Goal: Find specific page/section: Find specific page/section

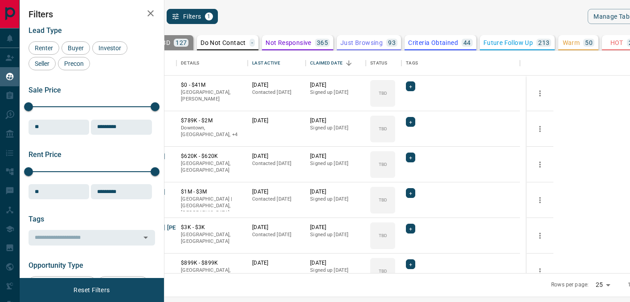
scroll to position [216, 455]
click at [159, 17] on icon "search button" at bounding box center [155, 16] width 8 height 8
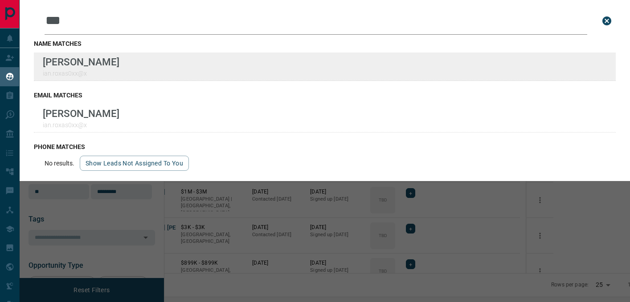
type input "***"
click at [0, 0] on div "Lead Transfers Claim Leads My Leads Tasks Opportunities Deals Campaigns Automat…" at bounding box center [315, 145] width 630 height 291
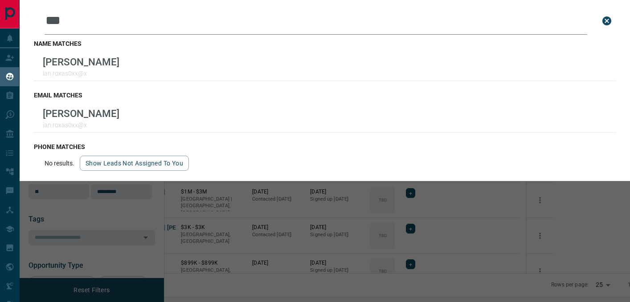
click at [602, 22] on icon "close search bar" at bounding box center [606, 20] width 9 height 9
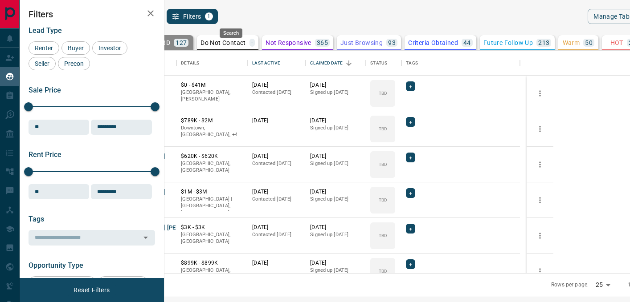
click at [161, 18] on icon "search button" at bounding box center [155, 16] width 11 height 11
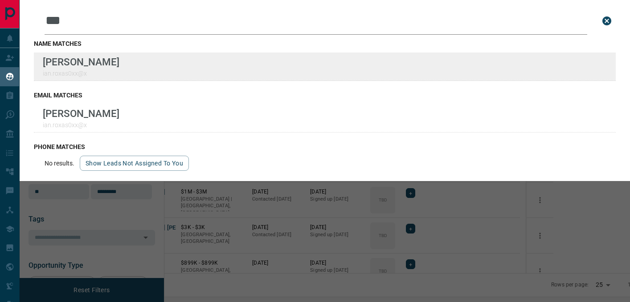
type input "***"
click at [0, 0] on div "Lead Transfers Claim Leads My Leads Tasks Opportunities Deals Campaigns Automat…" at bounding box center [315, 145] width 630 height 291
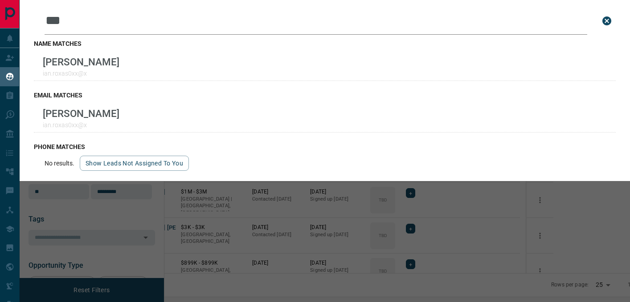
click at [602, 20] on icon "close search bar" at bounding box center [606, 20] width 9 height 9
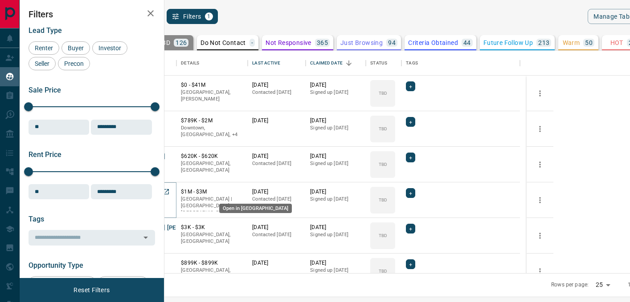
click at [170, 193] on icon "Open in New Tab" at bounding box center [166, 191] width 7 height 7
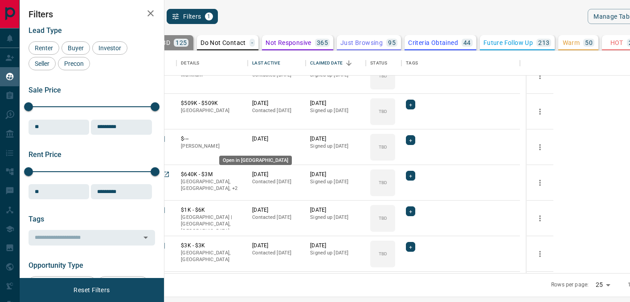
scroll to position [489, 0]
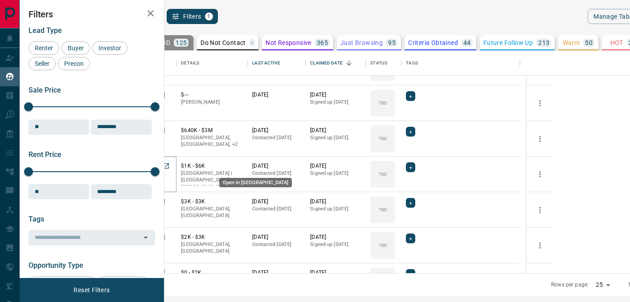
click at [170, 164] on icon "Open in New Tab" at bounding box center [166, 166] width 7 height 7
